Goal: Transaction & Acquisition: Purchase product/service

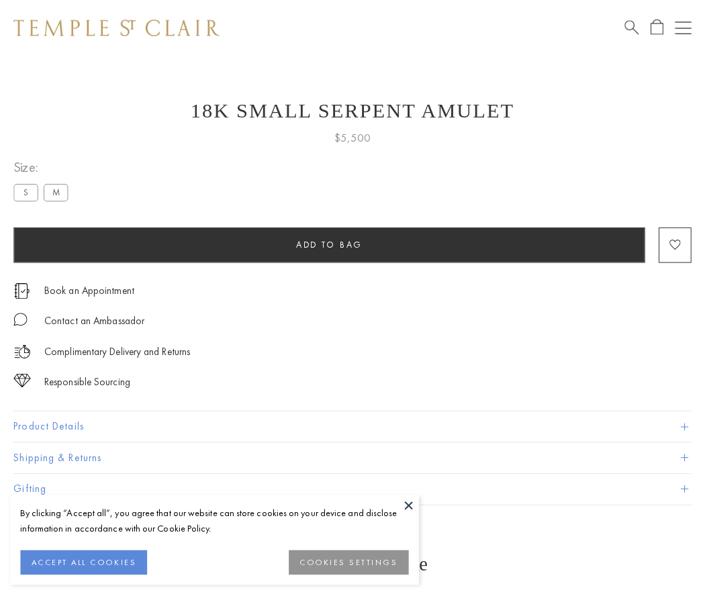
scroll to position [5, 0]
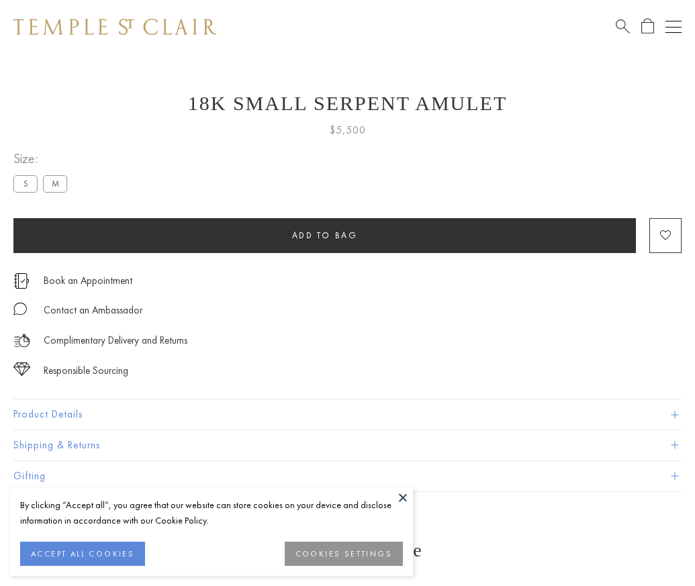
click at [324, 235] on span "Add to bag" at bounding box center [325, 235] width 66 height 11
